Goal: Information Seeking & Learning: Learn about a topic

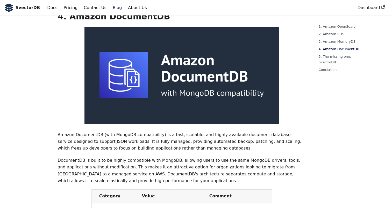
scroll to position [1023, 0]
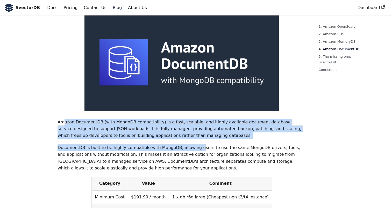
drag, startPoint x: 62, startPoint y: 103, endPoint x: 190, endPoint y: 125, distance: 129.4
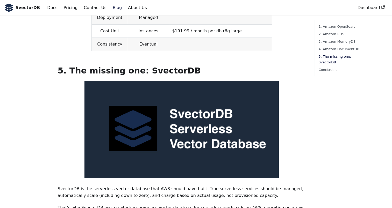
scroll to position [1280, 0]
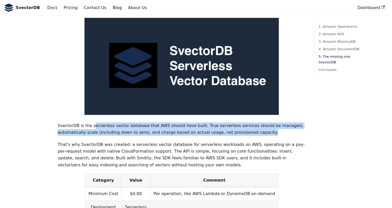
drag, startPoint x: 90, startPoint y: 106, endPoint x: 248, endPoint y: 117, distance: 158.3
click at [248, 123] on p "SvectorDB is the serverless vector database that AWS should have built. True se…" at bounding box center [182, 130] width 248 height 14
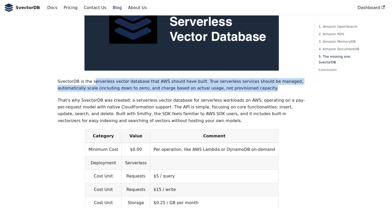
scroll to position [1327, 0]
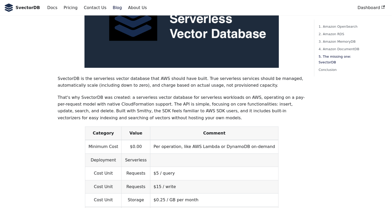
click at [170, 94] on p "That's why SvectorDB was created: a serverless vector database for serverless w…" at bounding box center [182, 107] width 248 height 27
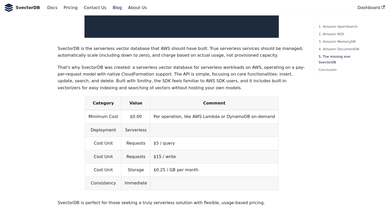
scroll to position [1358, 0]
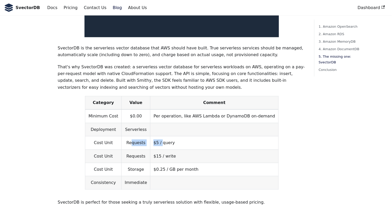
drag, startPoint x: 137, startPoint y: 128, endPoint x: 178, endPoint y: 127, distance: 40.7
click at [178, 137] on tr "Cost Unit Requests $5 / query" at bounding box center [181, 143] width 193 height 13
click at [178, 137] on td "$5 / query" at bounding box center [214, 143] width 128 height 13
click at [171, 163] on td "$0.25 / GB per month" at bounding box center [214, 169] width 128 height 13
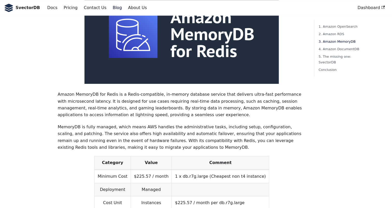
scroll to position [644, 0]
